Goal: Obtain resource: Obtain resource

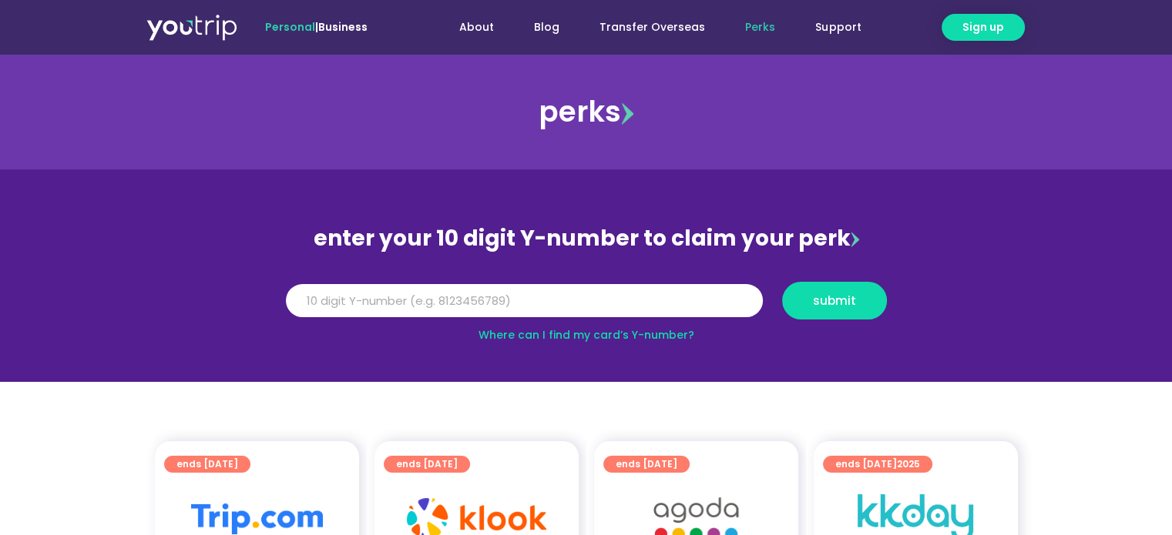
click at [462, 320] on div "Y Number submit" at bounding box center [586, 306] width 620 height 49
click at [468, 303] on input "Y Number" at bounding box center [524, 301] width 477 height 34
type input "8111050374"
click at [852, 315] on button "submit" at bounding box center [834, 301] width 105 height 38
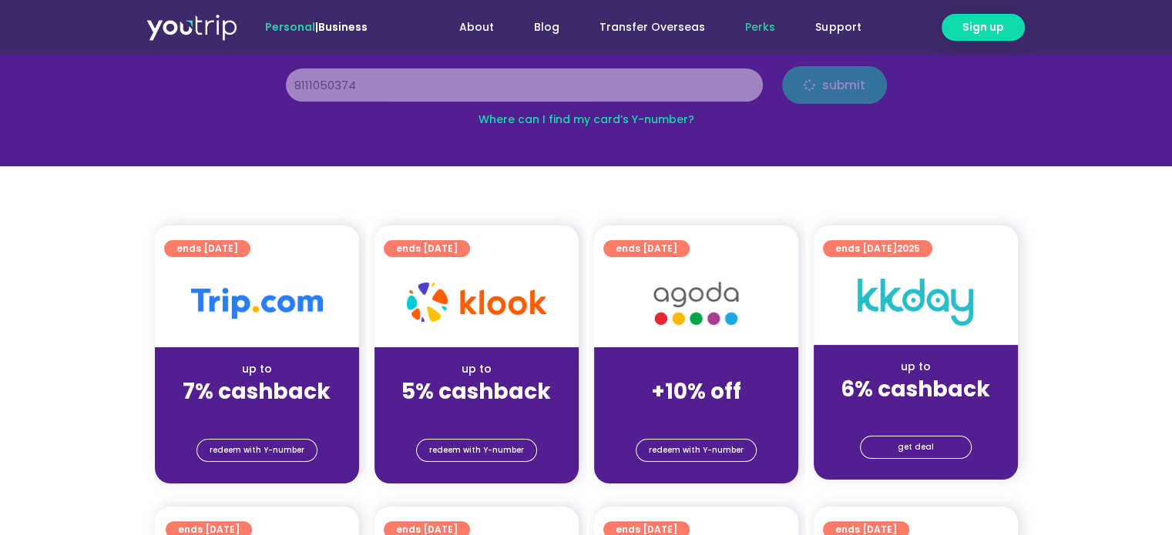
scroll to position [308, 0]
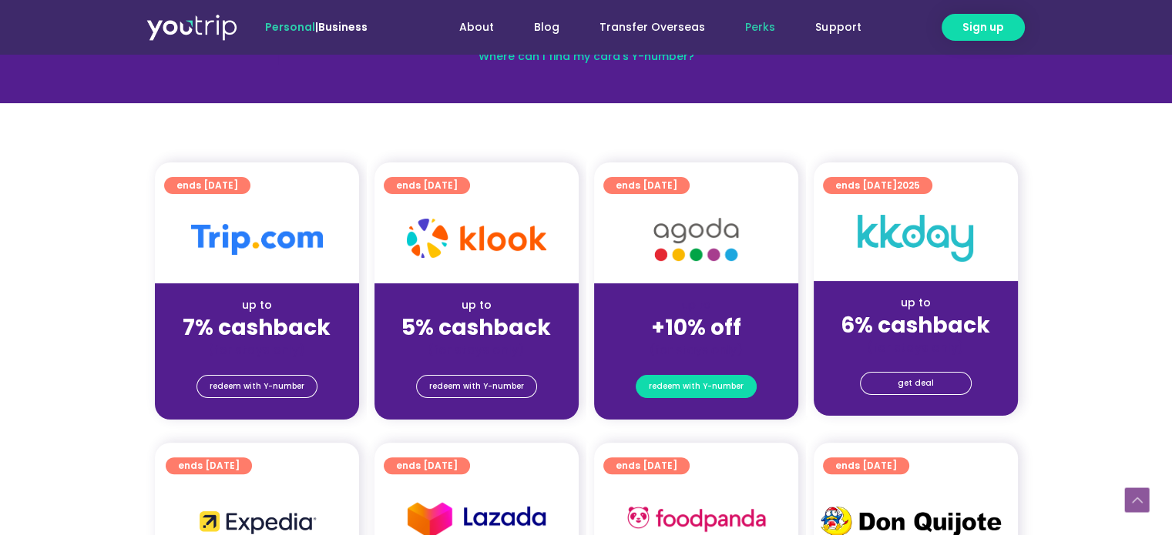
click at [704, 387] on span "redeem with Y-number" at bounding box center [696, 387] width 95 height 22
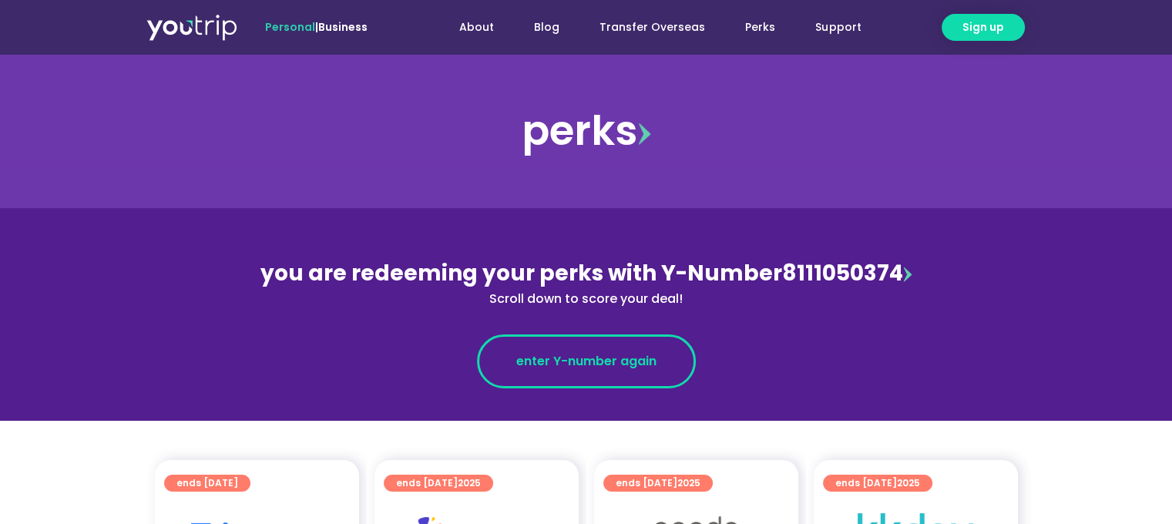
scroll to position [231, 0]
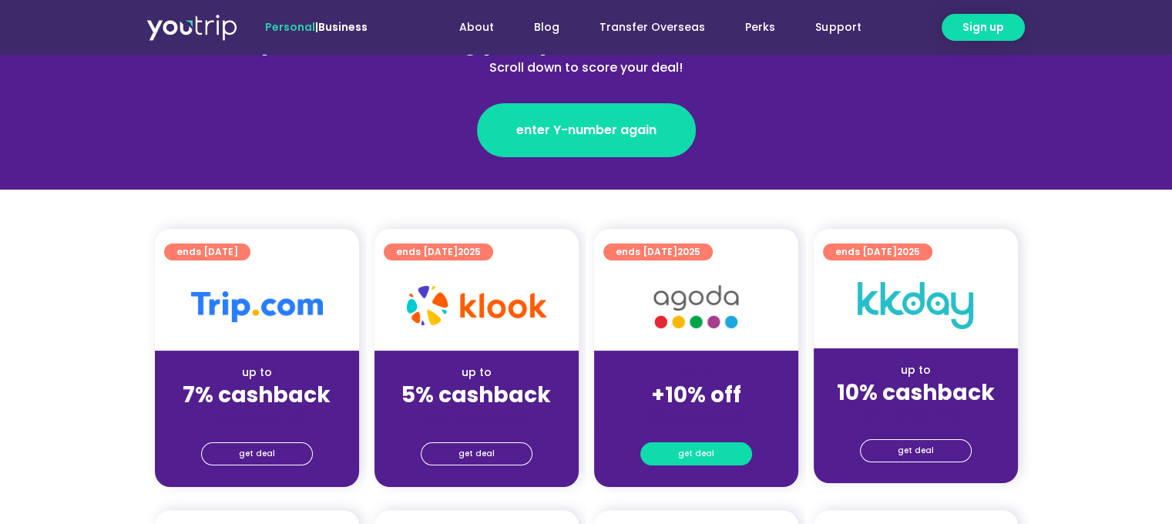
click at [691, 446] on span "get deal" at bounding box center [696, 454] width 36 height 22
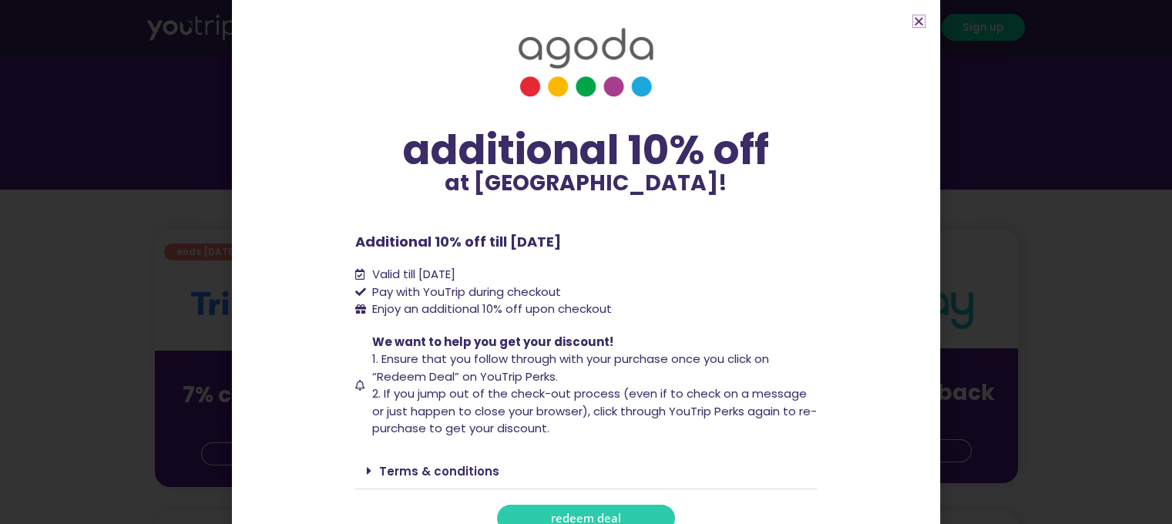
scroll to position [31, 0]
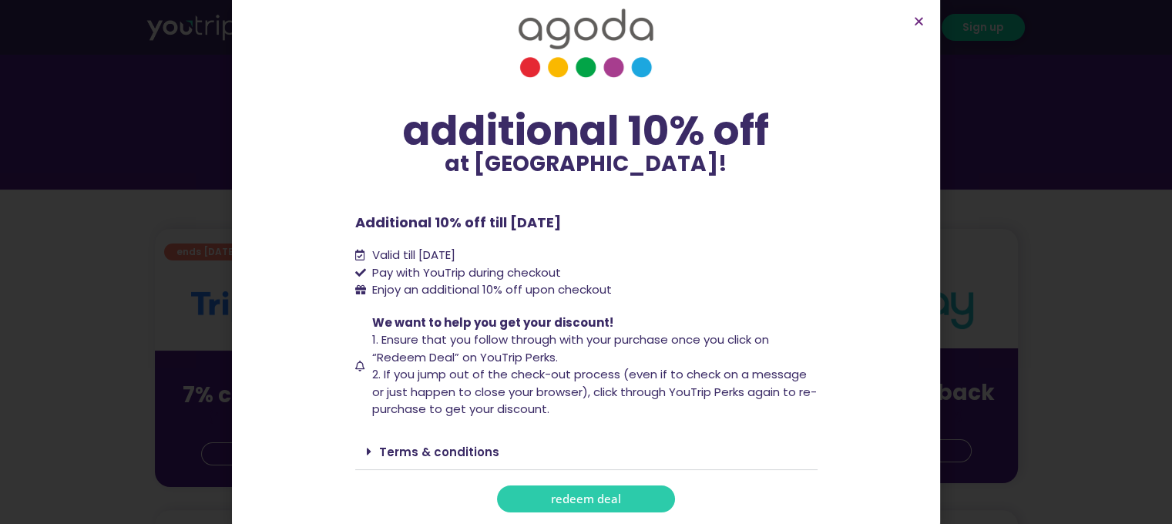
click at [357, 452] on div "Terms & conditions" at bounding box center [586, 452] width 462 height 36
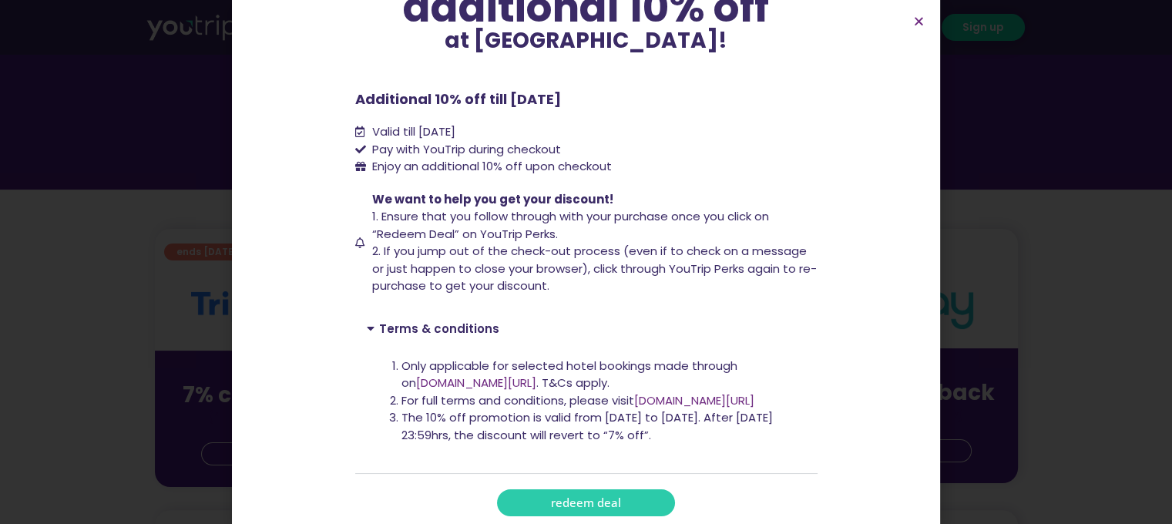
scroll to position [157, 0]
